Goal: Check status: Check status

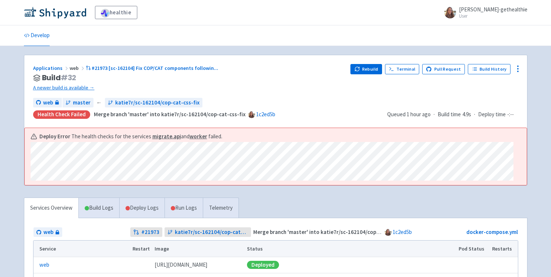
scroll to position [20, 0]
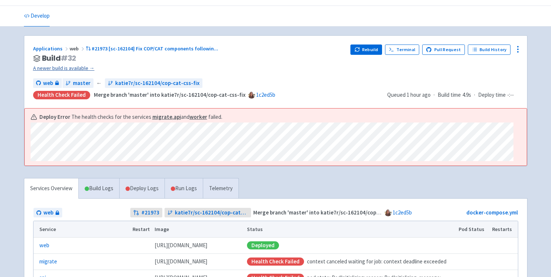
click at [62, 69] on link "A newer build is available →" at bounding box center [189, 68] width 312 height 8
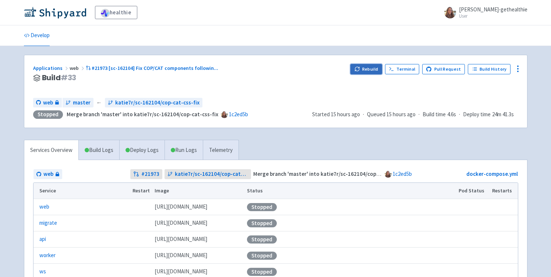
click at [368, 71] on button "Rebuild" at bounding box center [366, 69] width 32 height 10
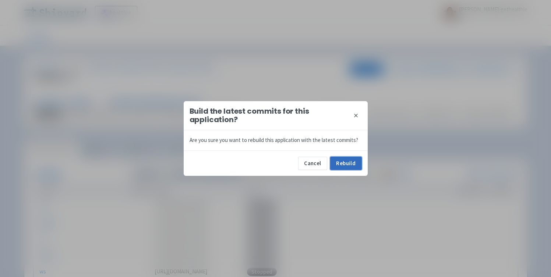
click at [344, 167] on button "Rebuild" at bounding box center [346, 163] width 32 height 13
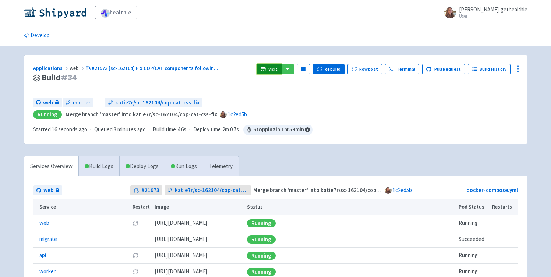
click at [266, 68] on icon at bounding box center [264, 69] width 6 height 6
